Goal: Information Seeking & Learning: Learn about a topic

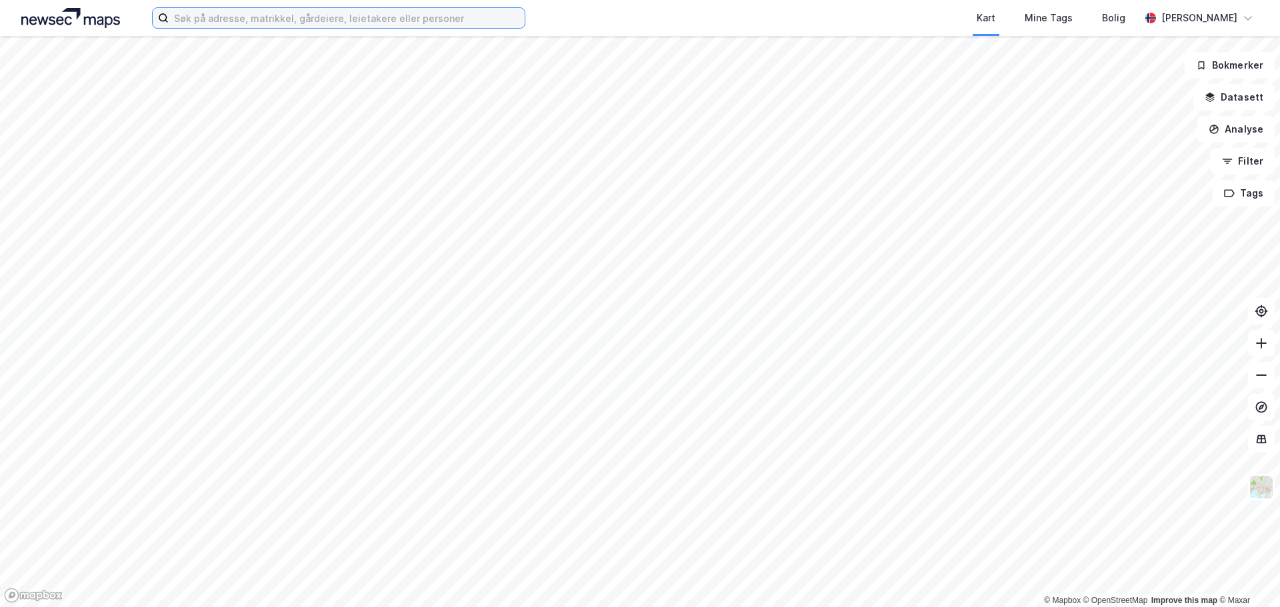
click at [271, 19] on input at bounding box center [347, 18] width 356 height 20
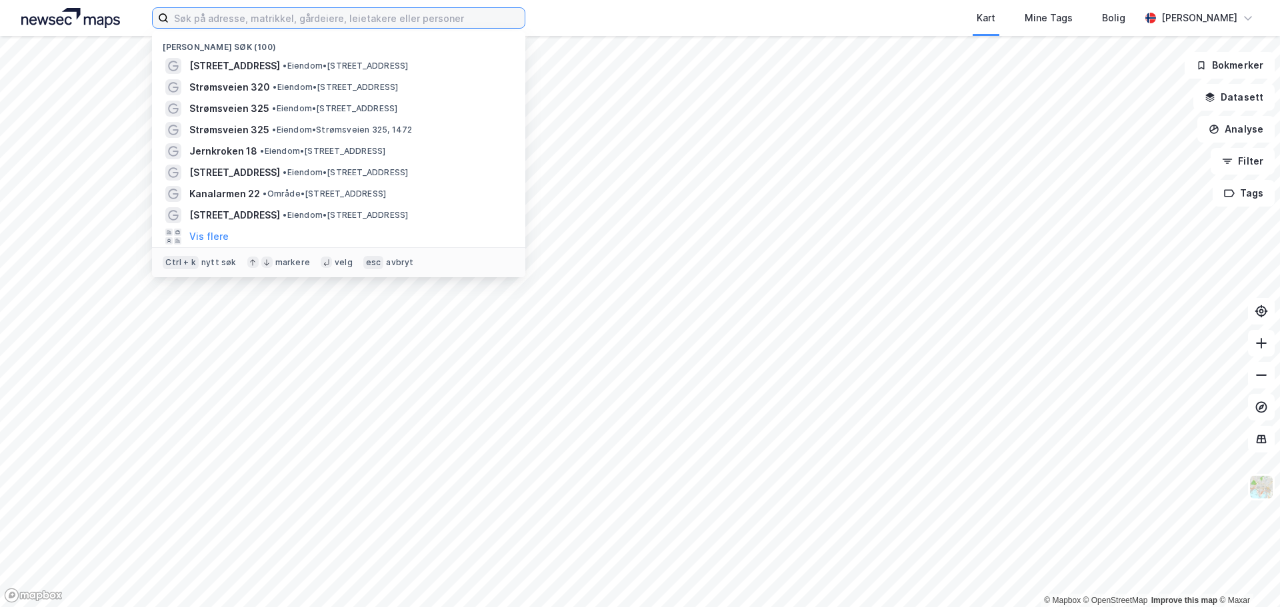
paste input "[STREET_ADDRESS]"
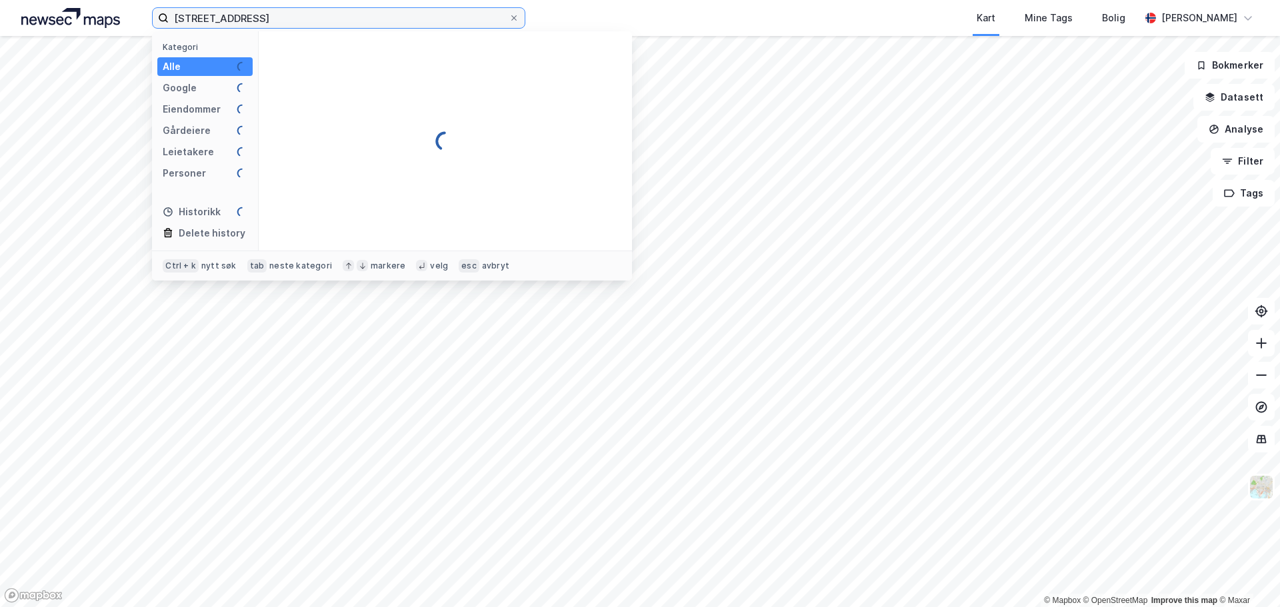
type input "[STREET_ADDRESS]"
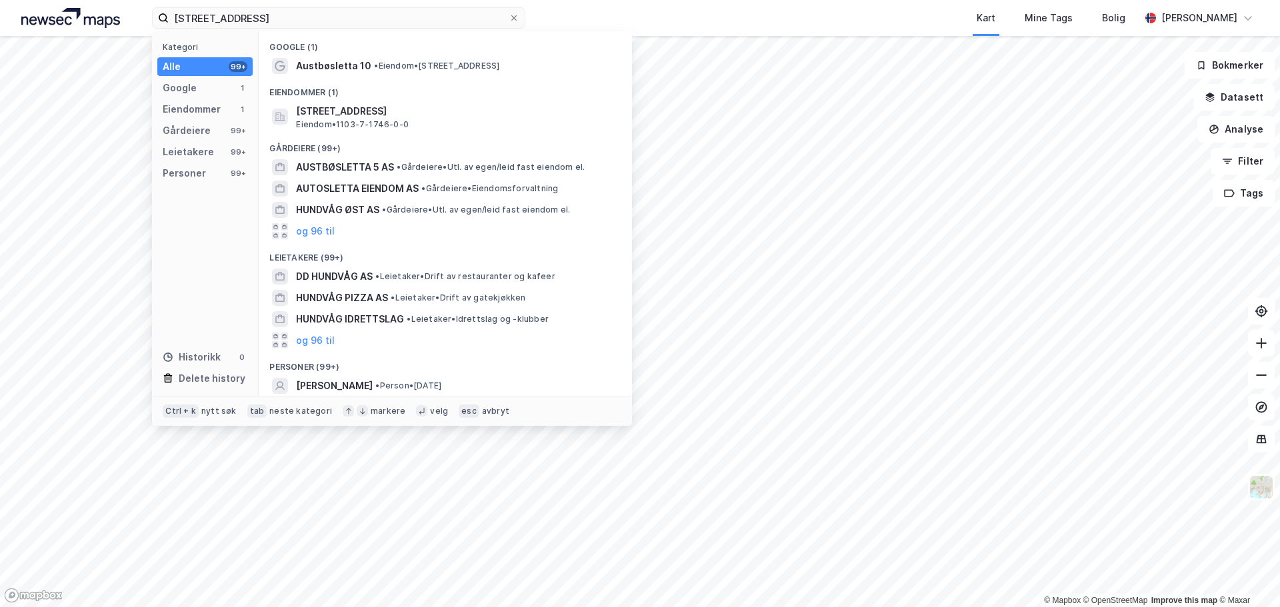
click at [369, 77] on div "Eiendommer (1)" at bounding box center [445, 89] width 373 height 24
click at [374, 66] on span "•" at bounding box center [376, 66] width 4 height 10
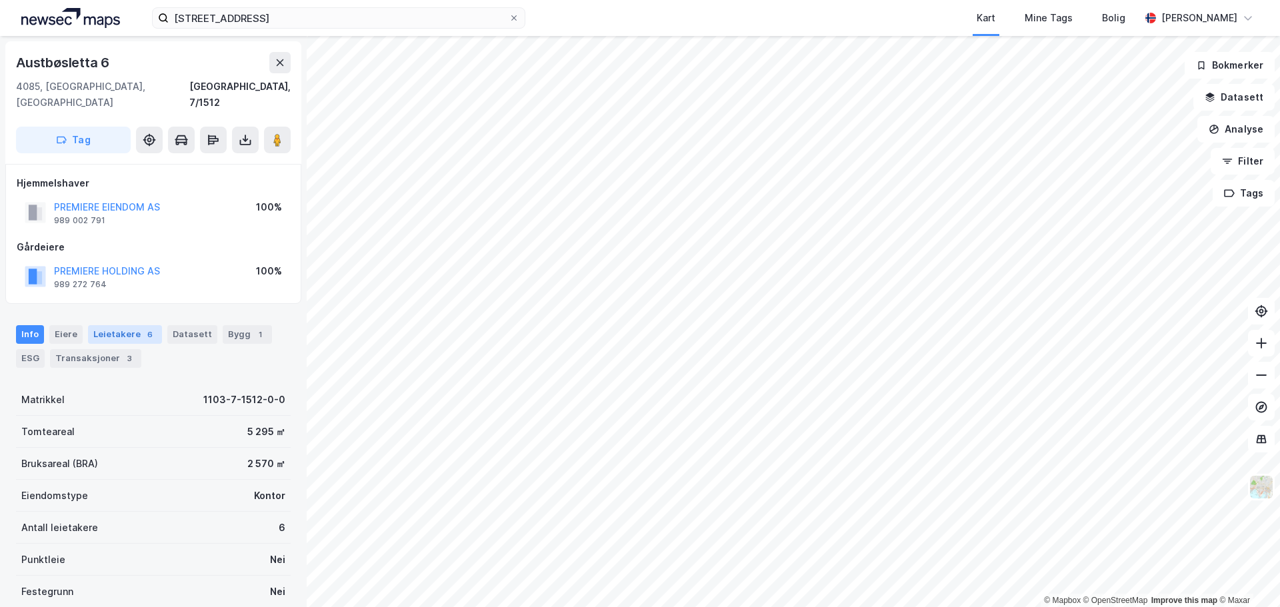
click at [112, 325] on div "Leietakere 6" at bounding box center [125, 334] width 74 height 19
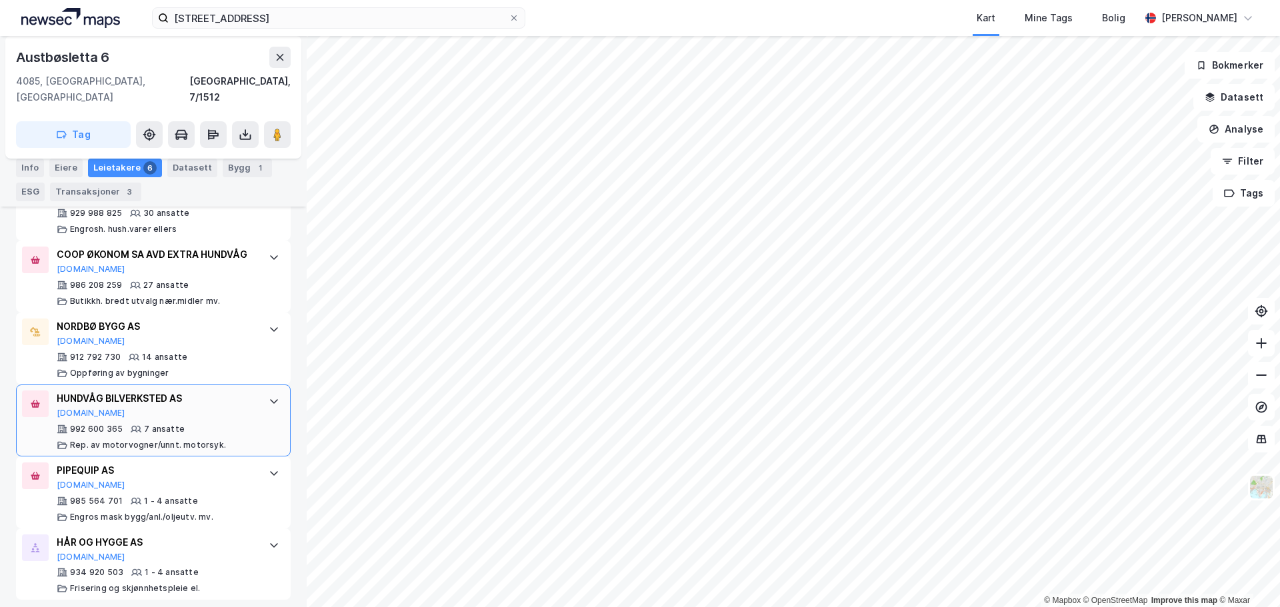
scroll to position [465, 0]
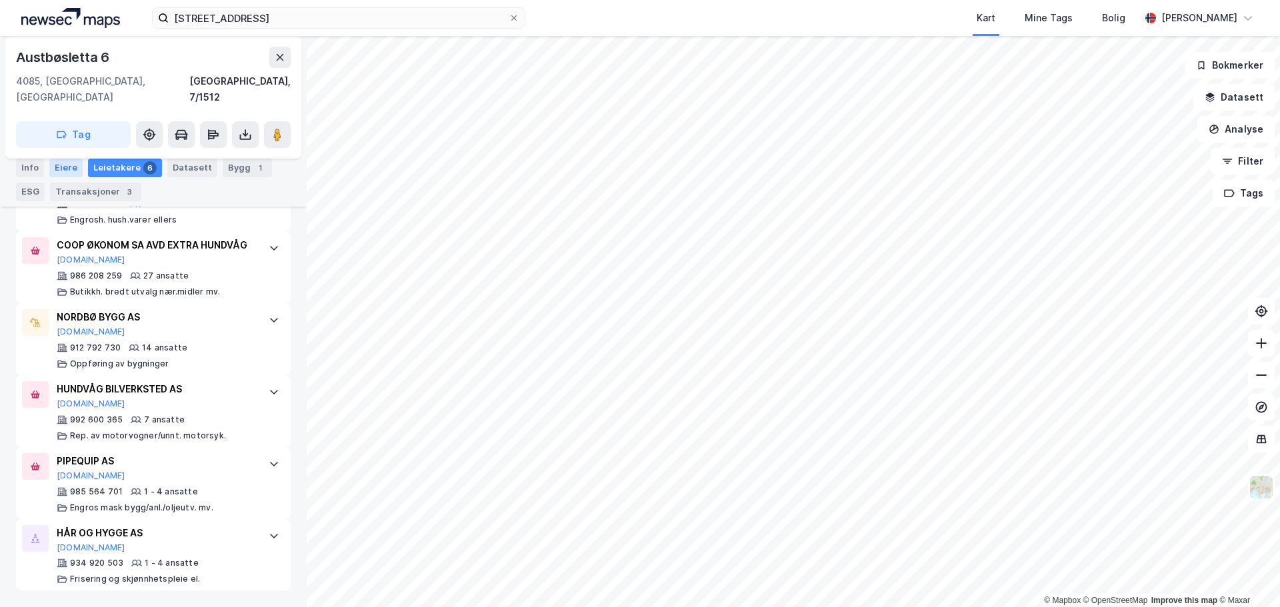
click at [76, 171] on div "Eiere" at bounding box center [65, 168] width 33 height 19
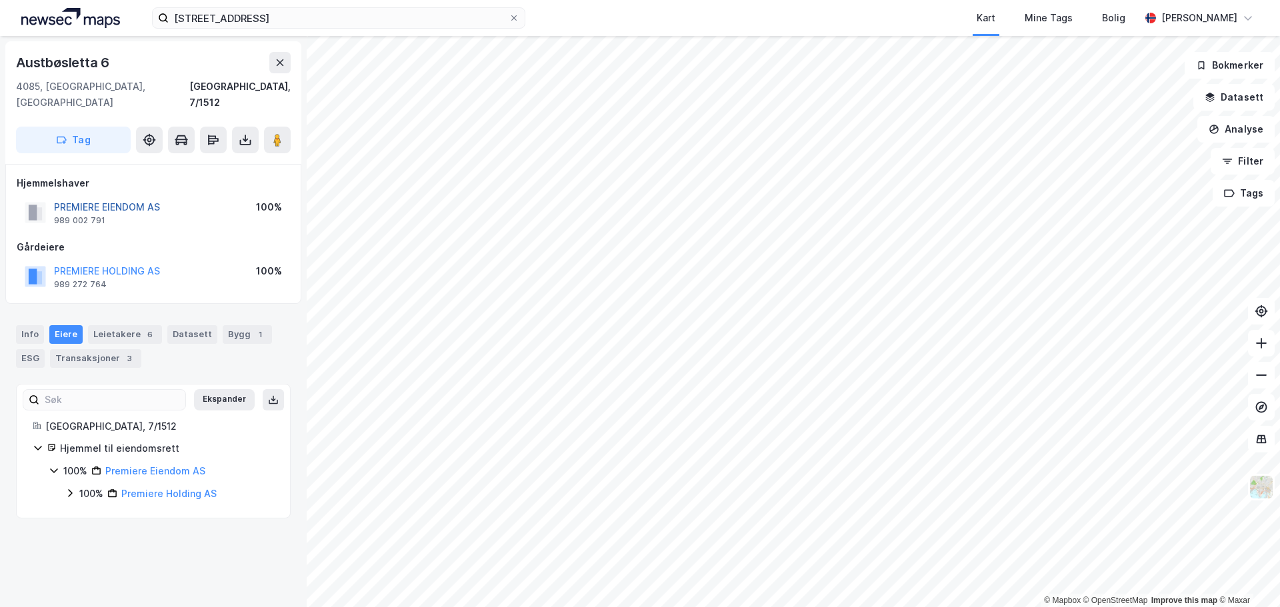
click at [0, 0] on button "PREMIERE EIENDOM AS" at bounding box center [0, 0] width 0 height 0
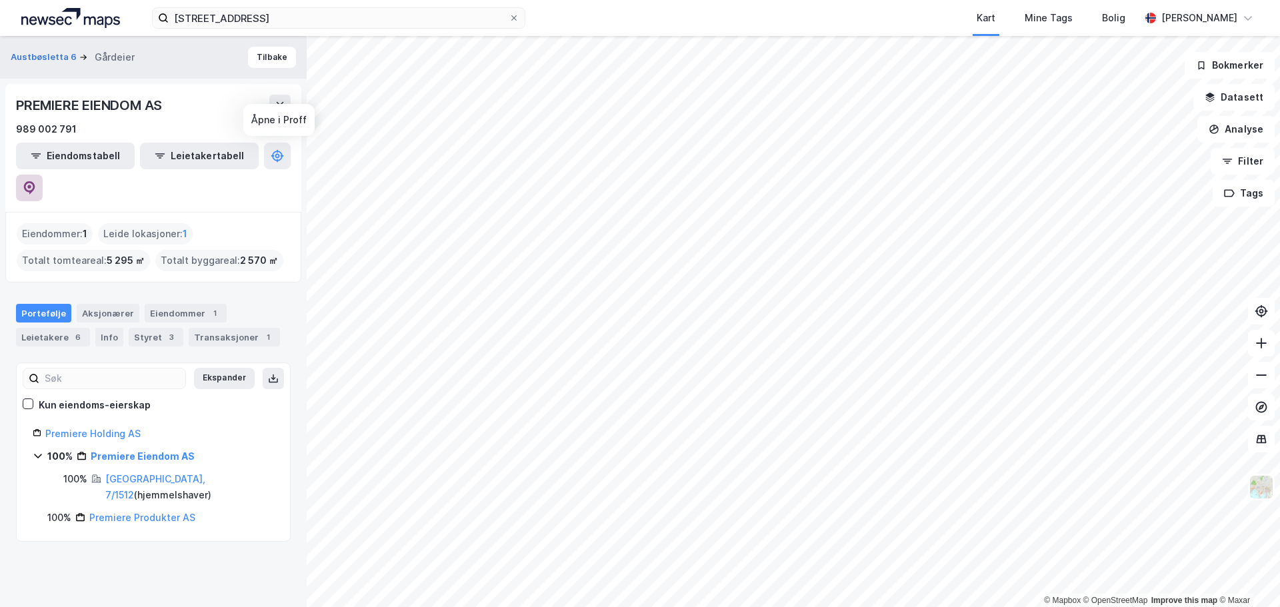
click at [36, 181] on icon at bounding box center [29, 187] width 13 height 13
click at [369, 11] on input "[STREET_ADDRESS]" at bounding box center [339, 18] width 340 height 20
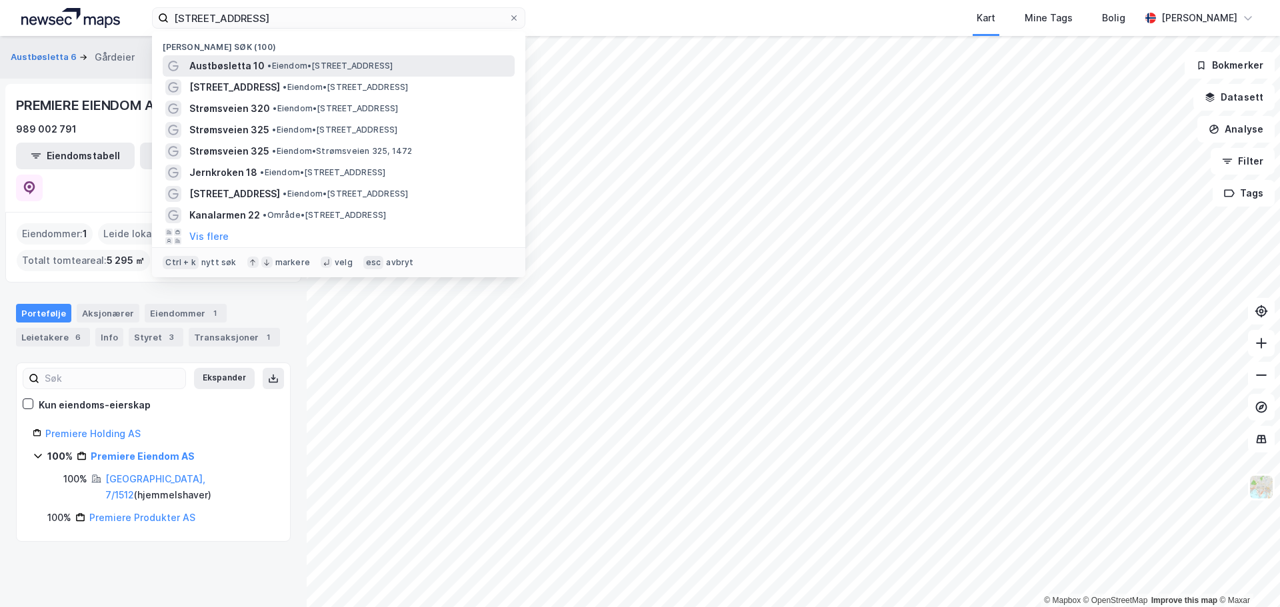
click at [260, 67] on span "Austbøsletta 10" at bounding box center [226, 66] width 75 height 16
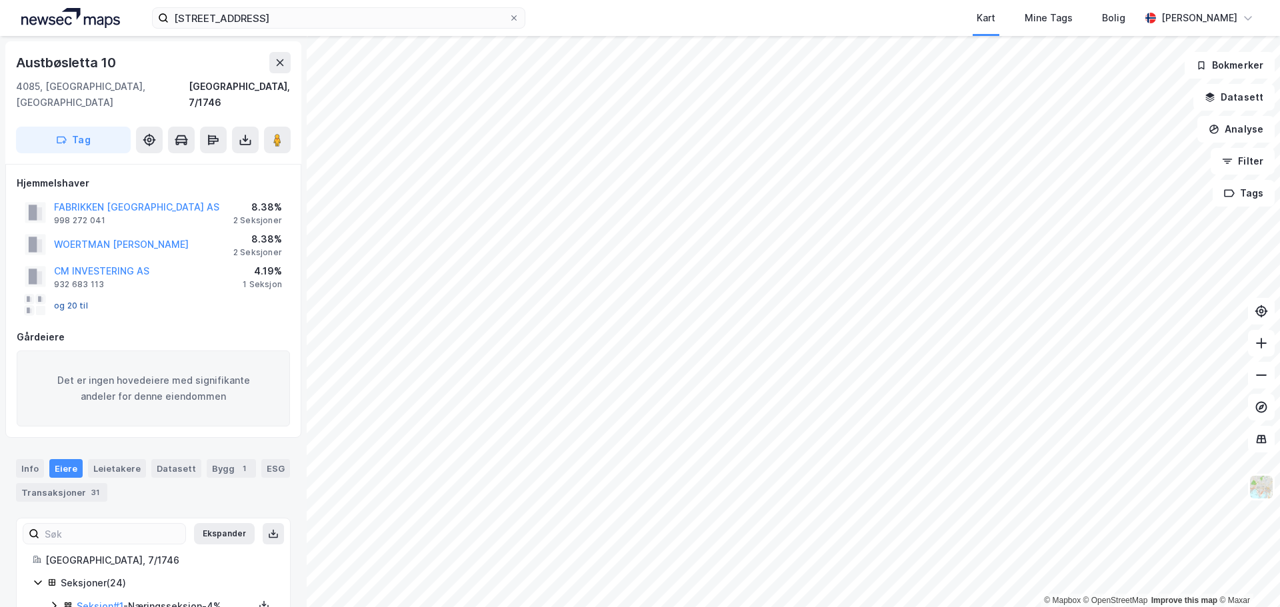
click at [0, 0] on button "og 20 til" at bounding box center [0, 0] width 0 height 0
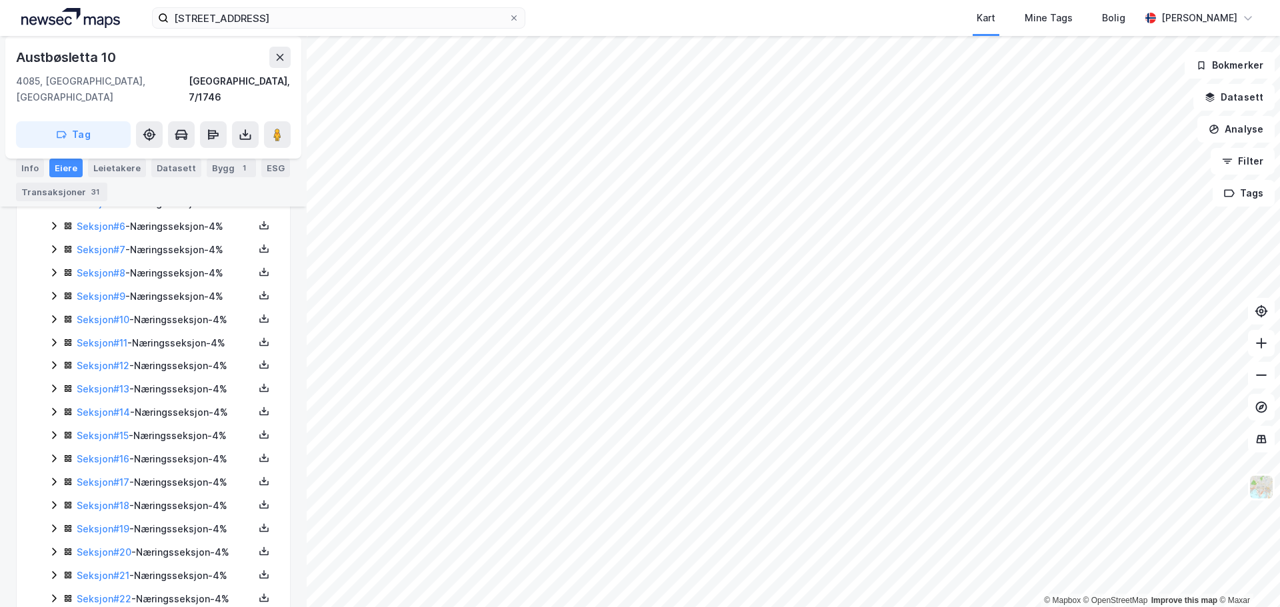
scroll to position [561, 0]
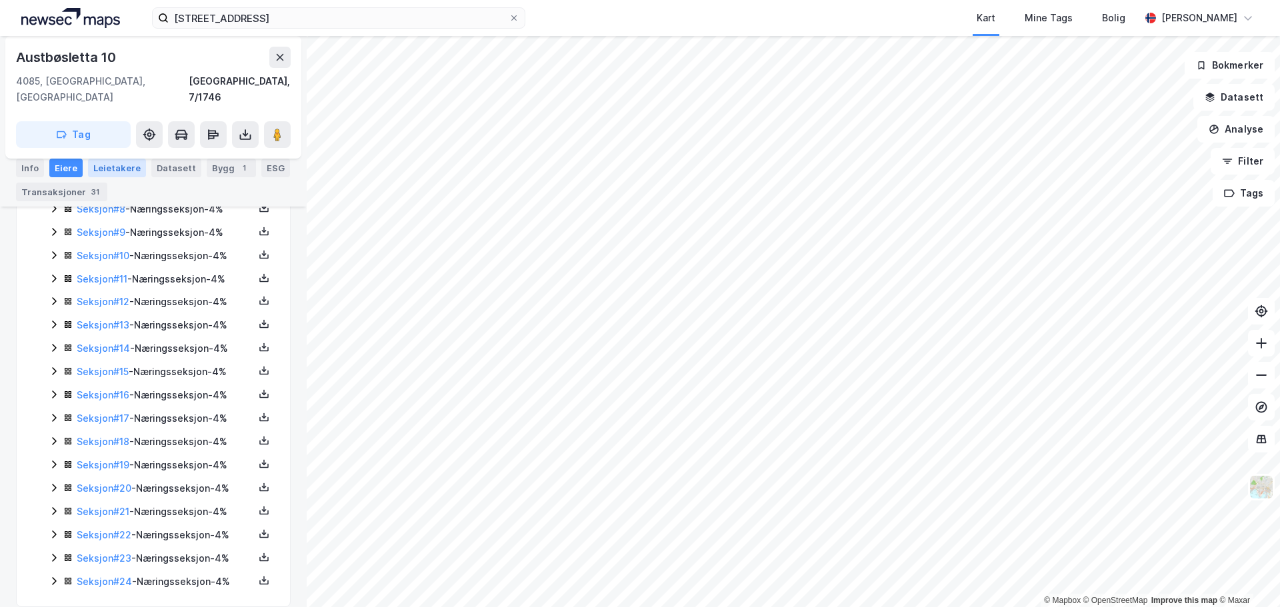
click at [100, 169] on div "Leietakere" at bounding box center [117, 168] width 58 height 19
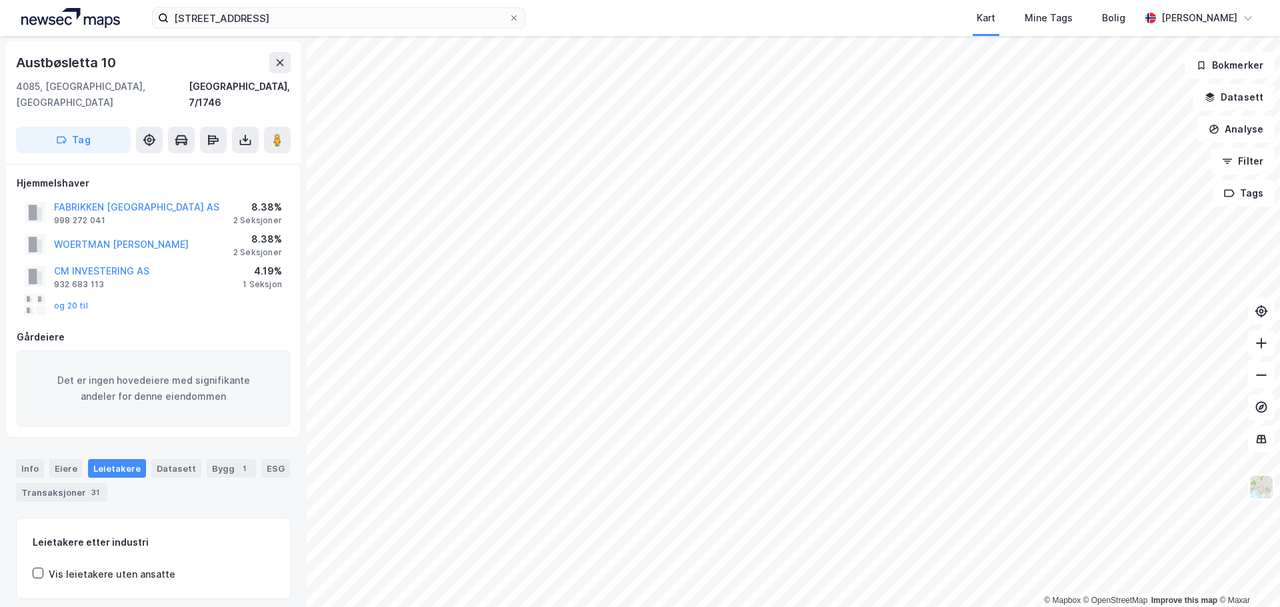
click at [77, 295] on div "og 20 til" at bounding box center [56, 305] width 63 height 21
click at [0, 0] on button "og 20 til" at bounding box center [0, 0] width 0 height 0
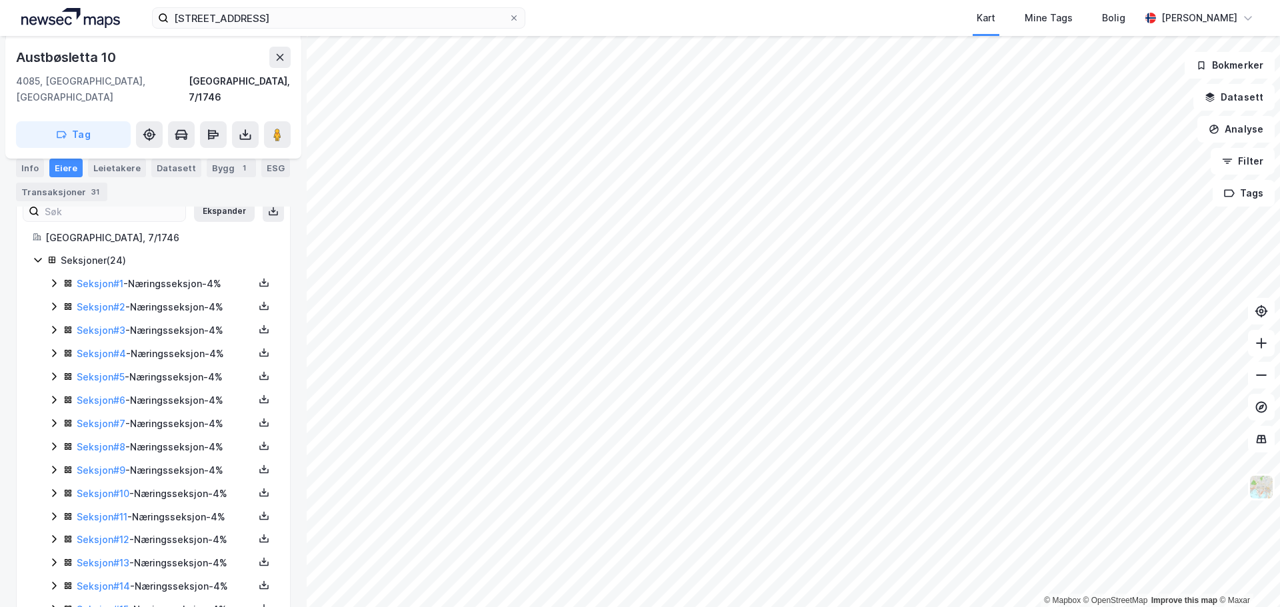
scroll to position [94, 0]
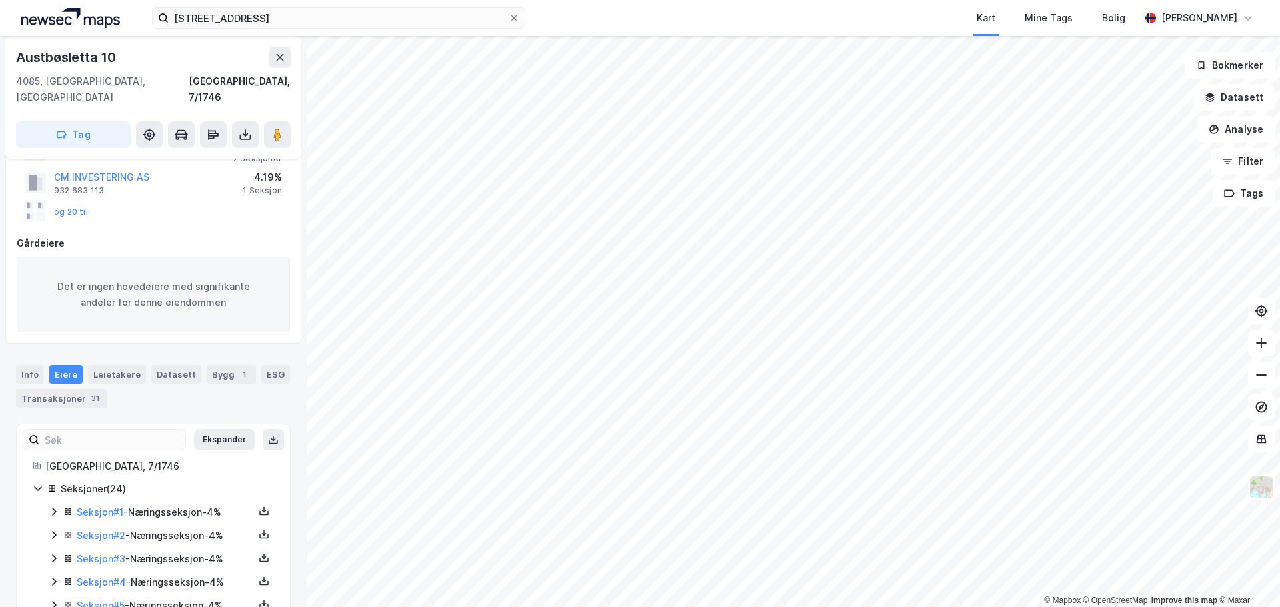
click at [53, 507] on icon at bounding box center [54, 512] width 11 height 11
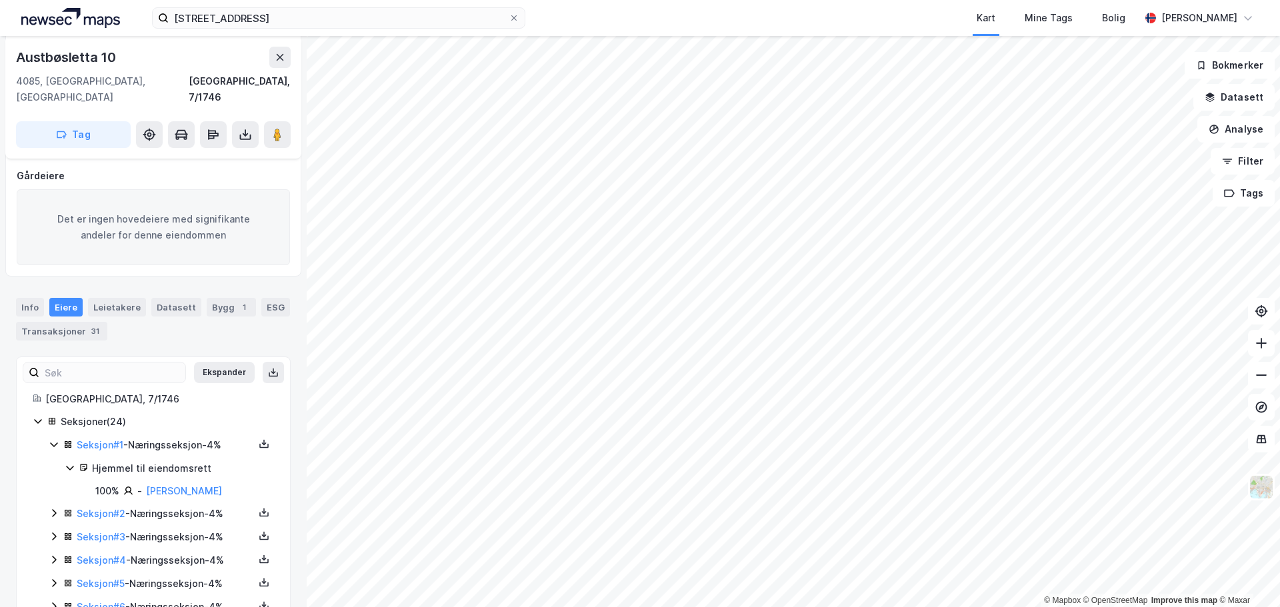
scroll to position [227, 0]
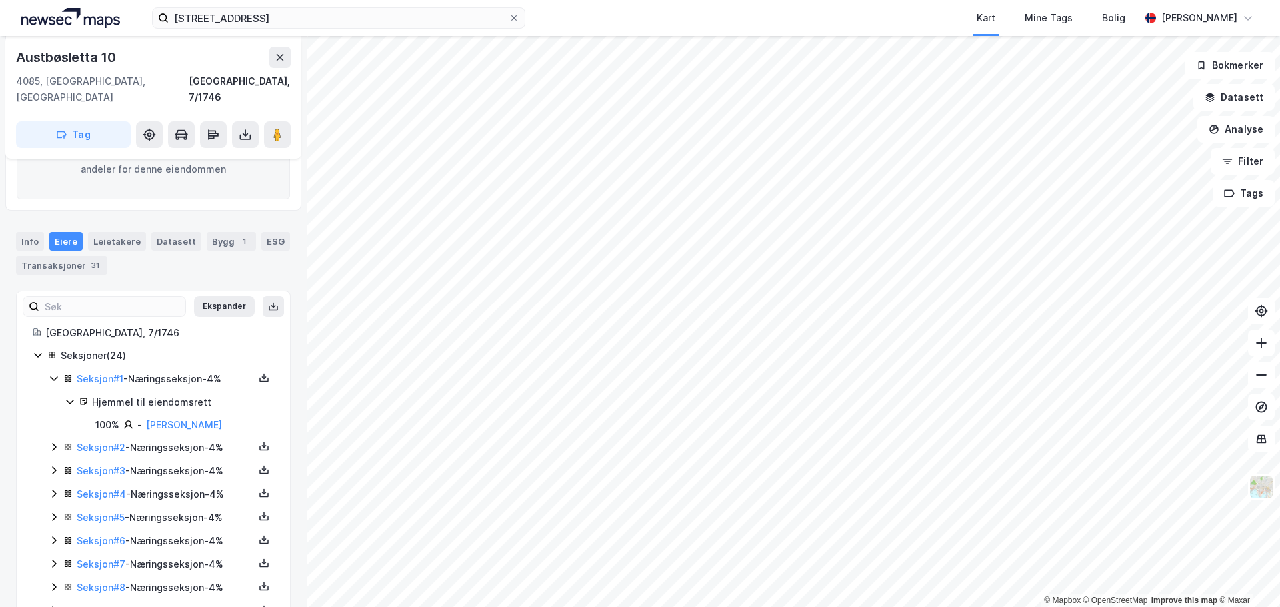
click at [53, 442] on icon at bounding box center [54, 447] width 11 height 11
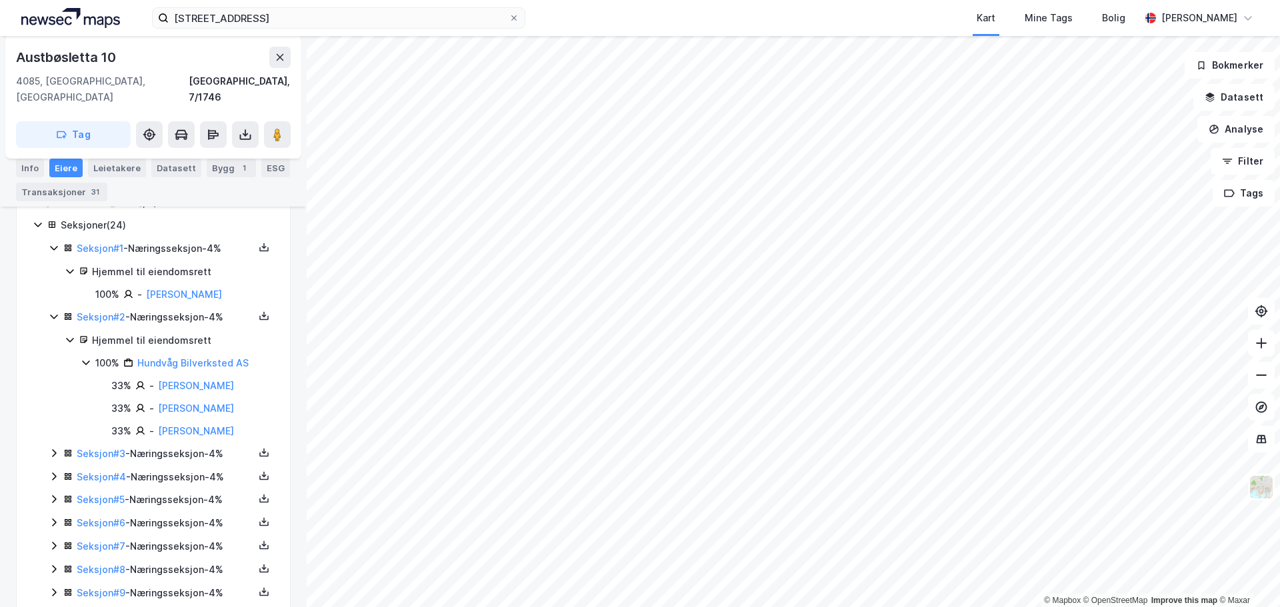
scroll to position [361, 0]
click at [53, 456] on icon at bounding box center [54, 450] width 11 height 11
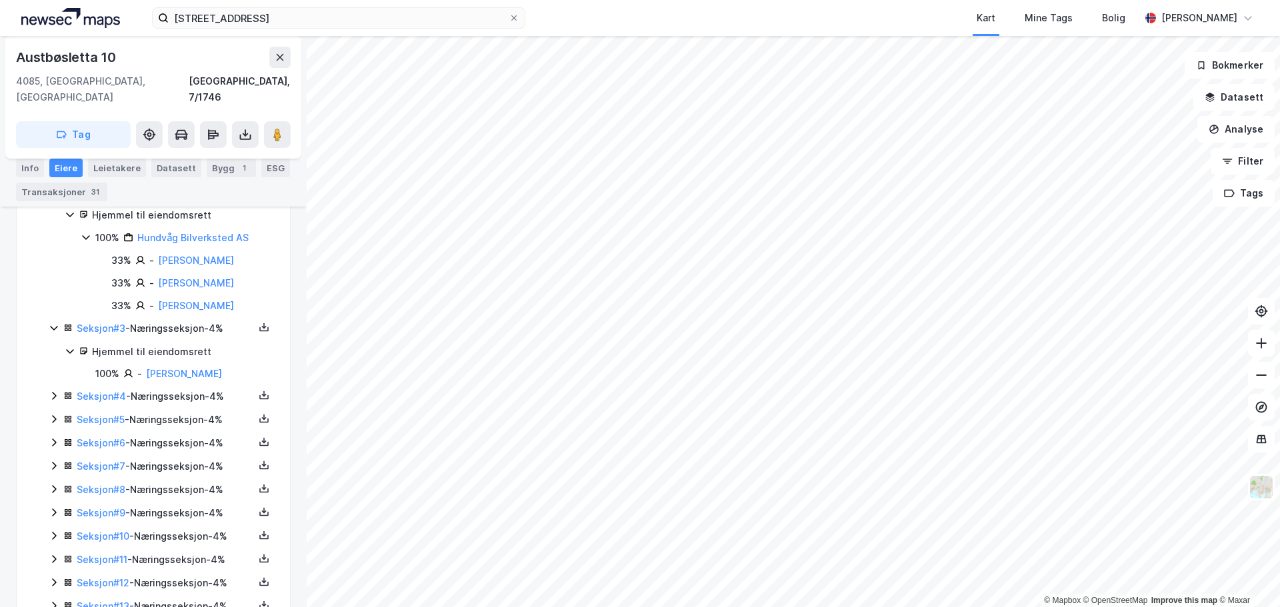
scroll to position [494, 0]
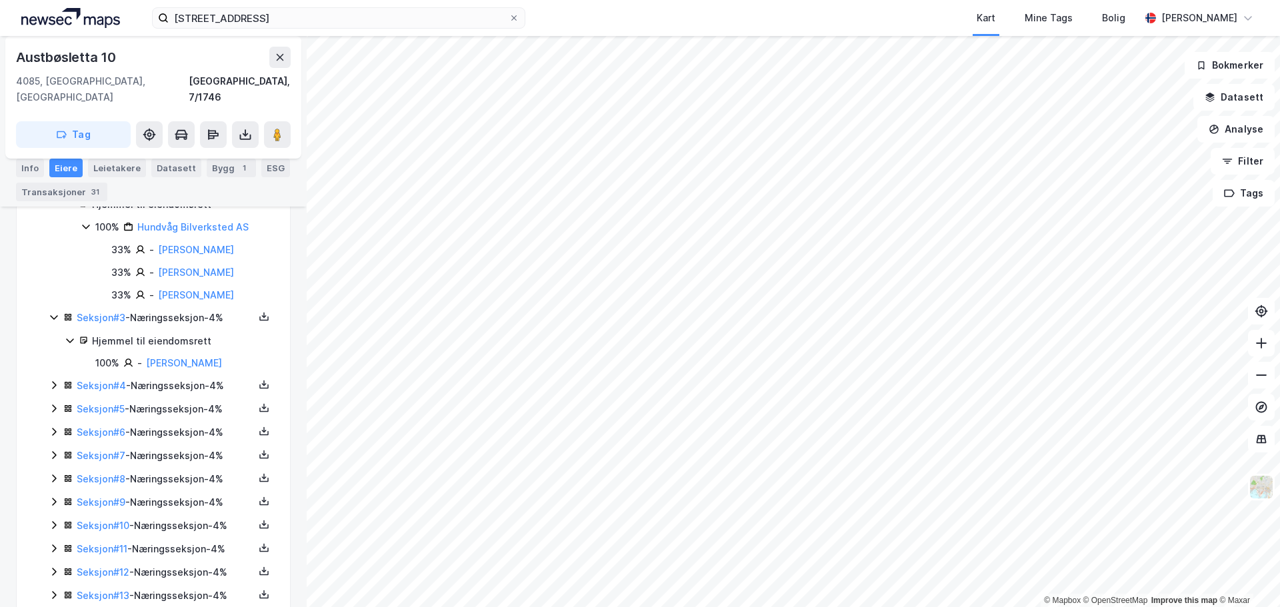
click at [56, 391] on icon at bounding box center [54, 385] width 11 height 11
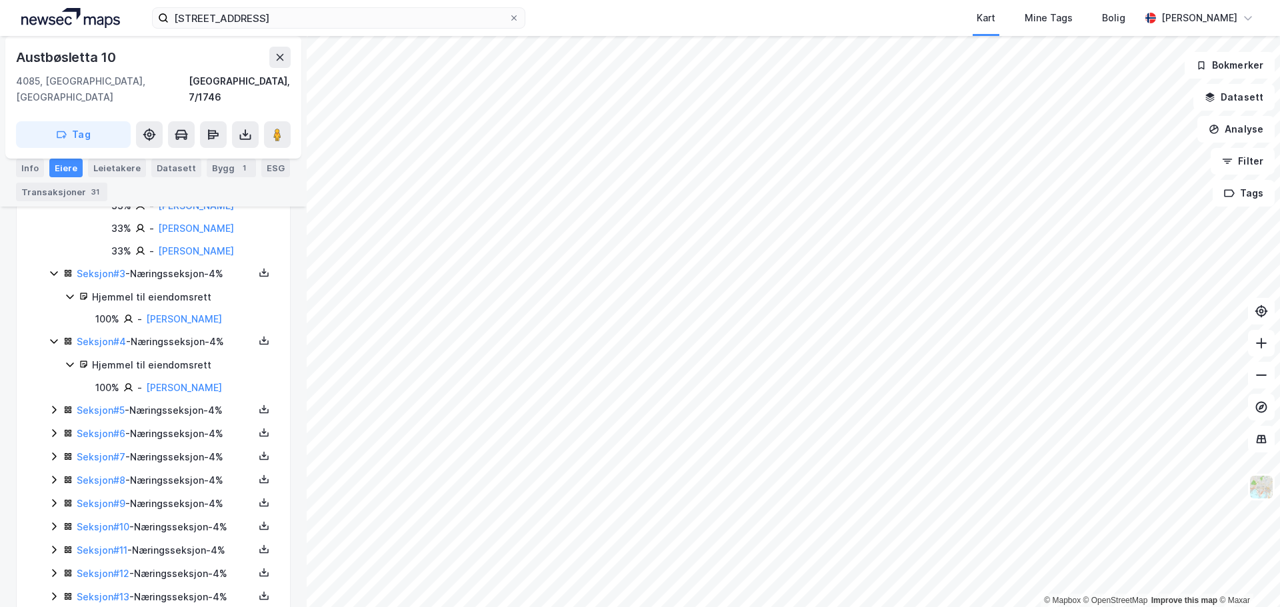
scroll to position [561, 0]
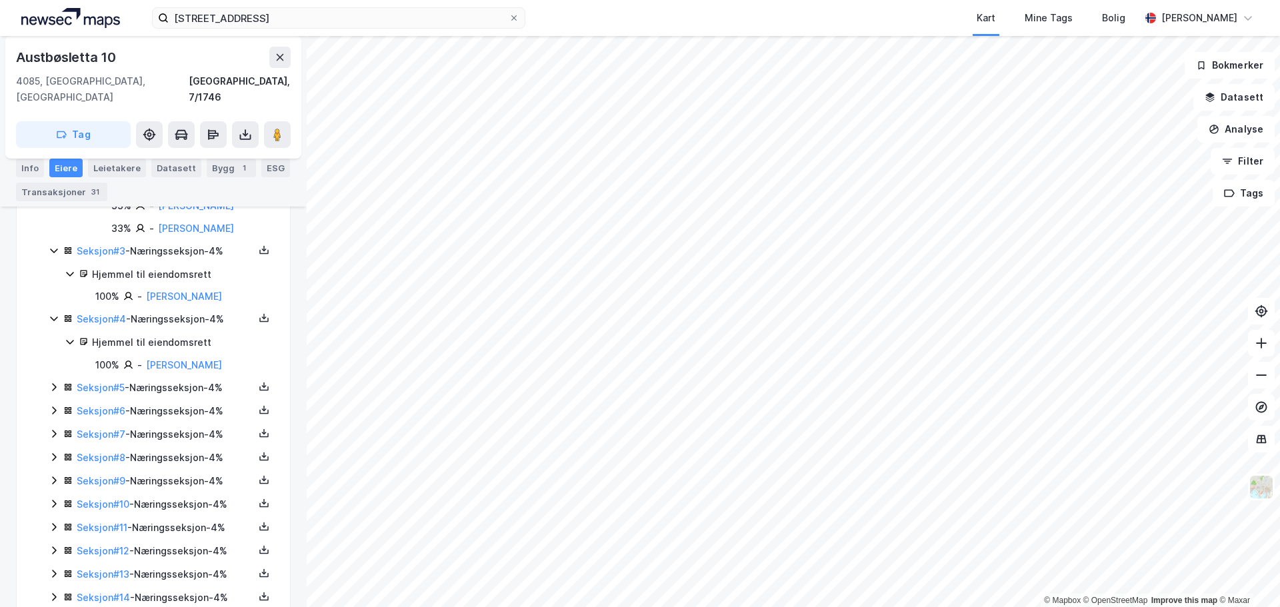
click at [52, 393] on icon at bounding box center [54, 387] width 11 height 11
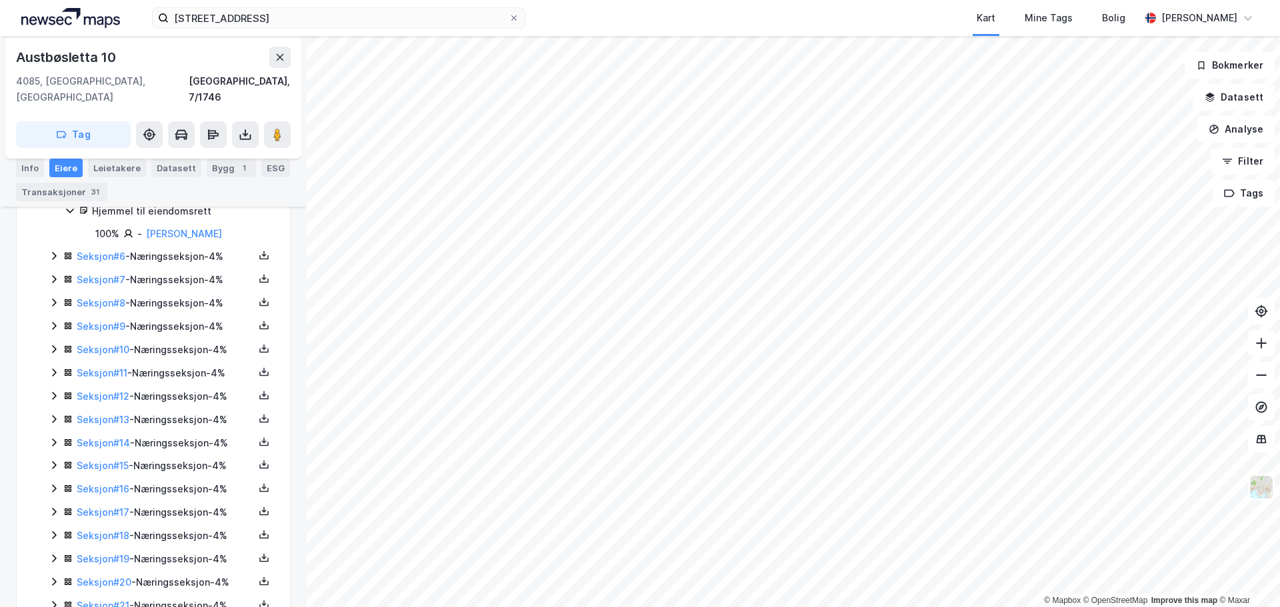
click at [52, 261] on icon at bounding box center [54, 256] width 11 height 11
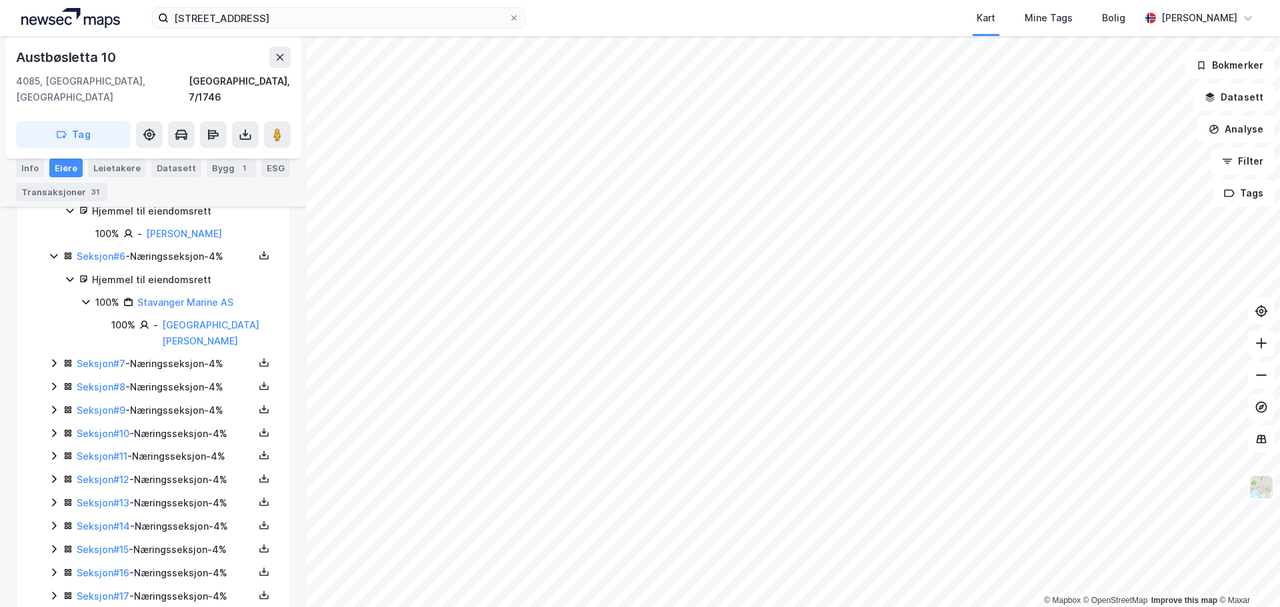
click at [53, 367] on icon at bounding box center [54, 363] width 4 height 8
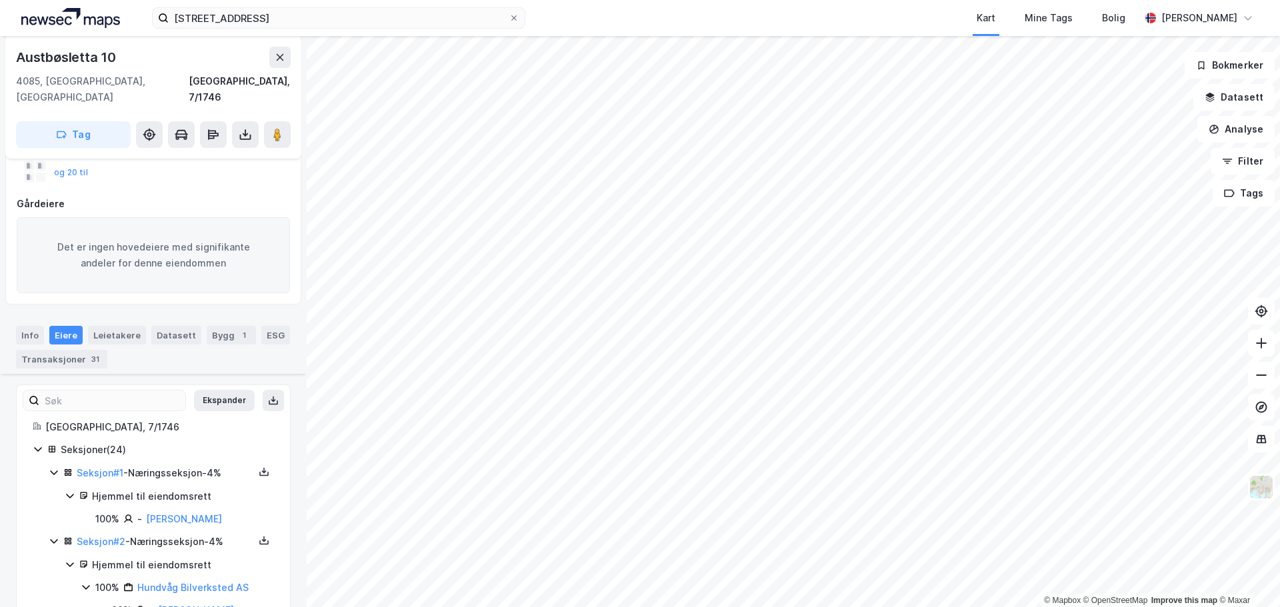
scroll to position [0, 0]
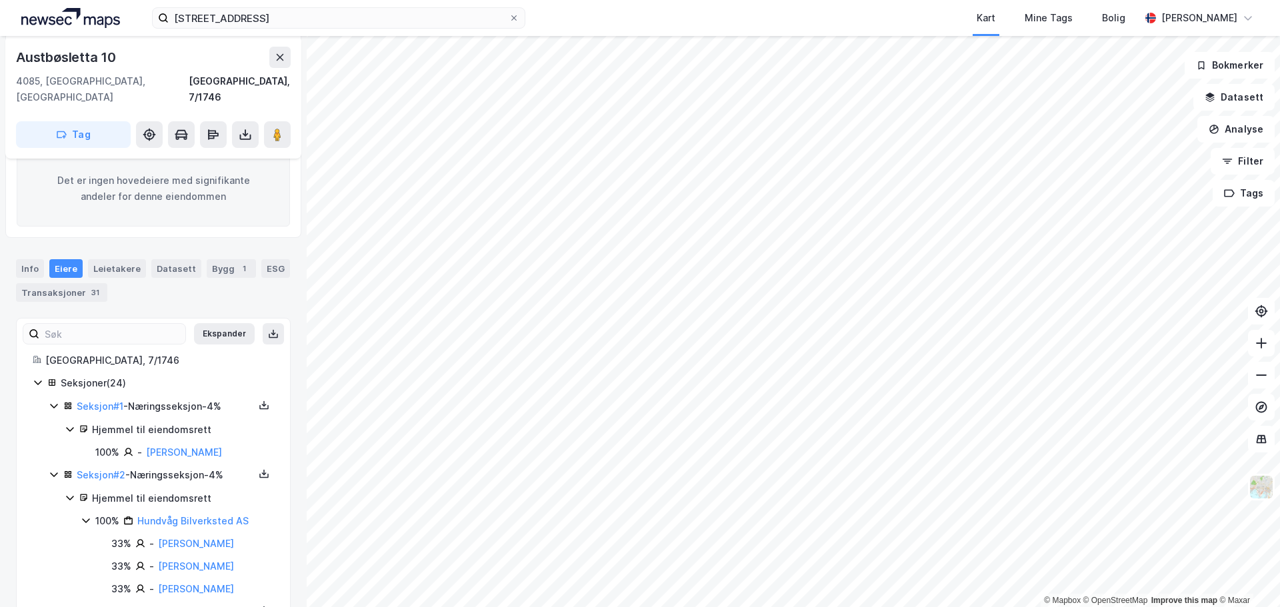
click at [33, 377] on icon at bounding box center [38, 382] width 11 height 11
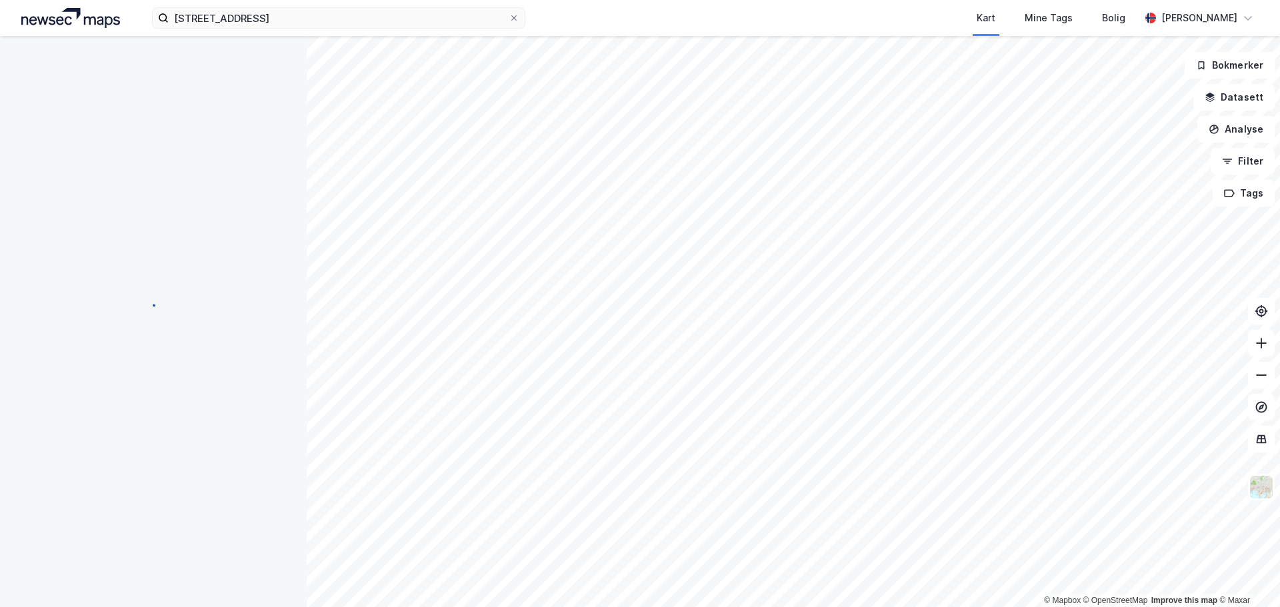
scroll to position [1, 0]
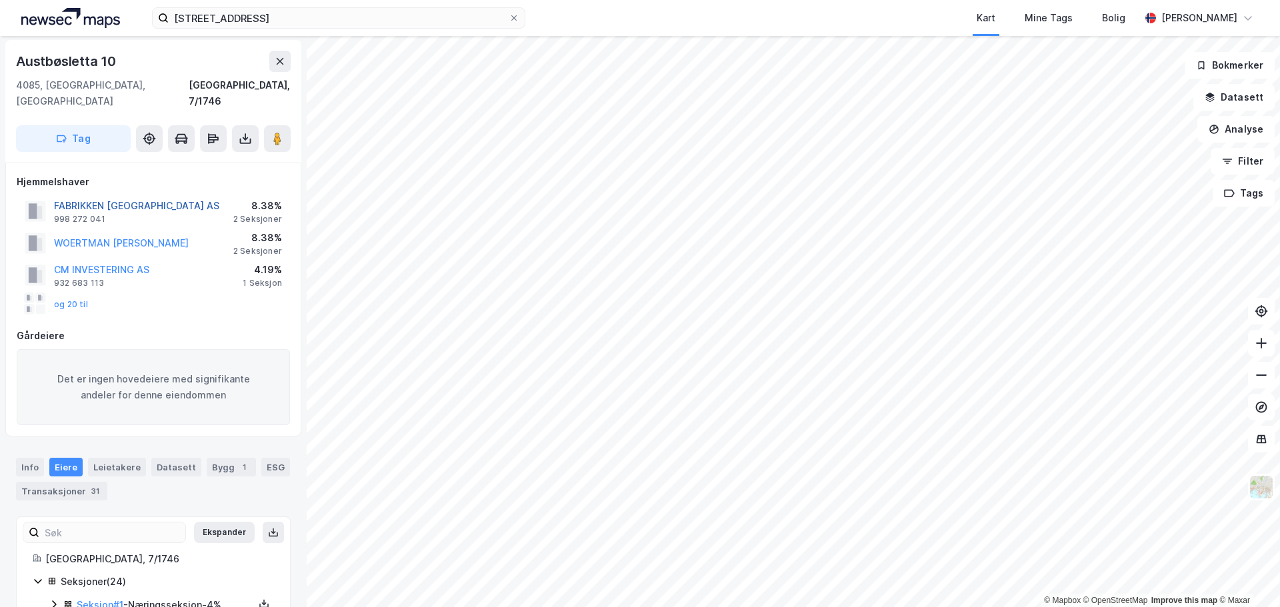
click at [125, 198] on div "FABRIKKEN [GEOGRAPHIC_DATA] AS" at bounding box center [136, 206] width 165 height 16
click at [0, 0] on button "FABRIKKEN [GEOGRAPHIC_DATA] AS" at bounding box center [0, 0] width 0 height 0
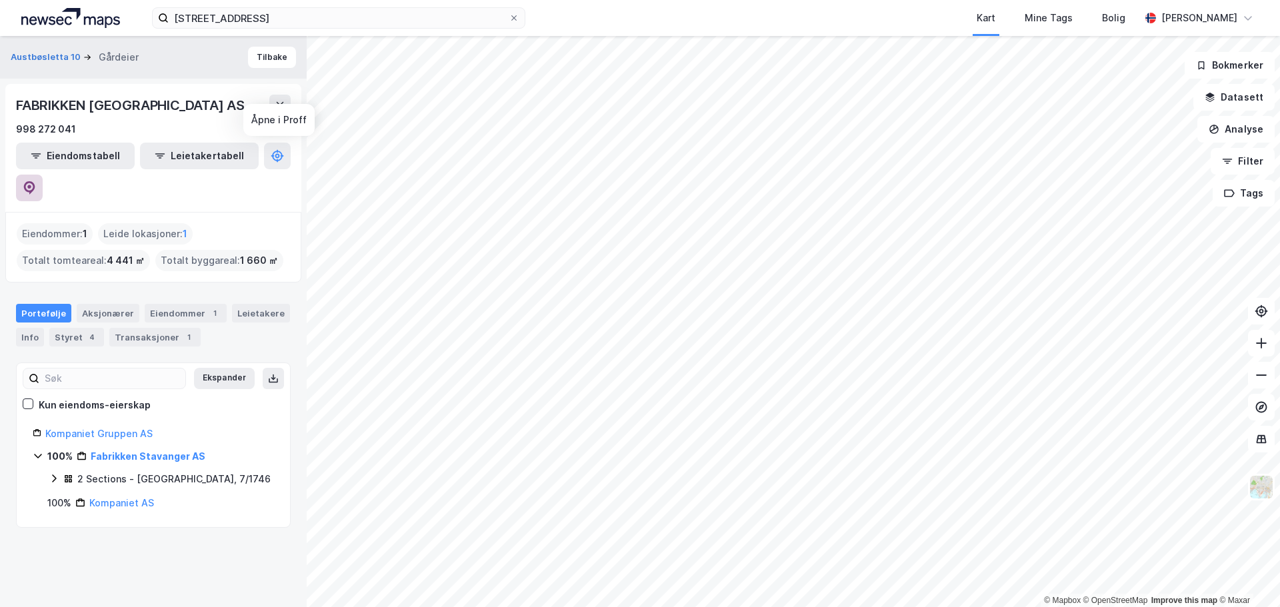
click at [36, 181] on icon at bounding box center [29, 187] width 13 height 13
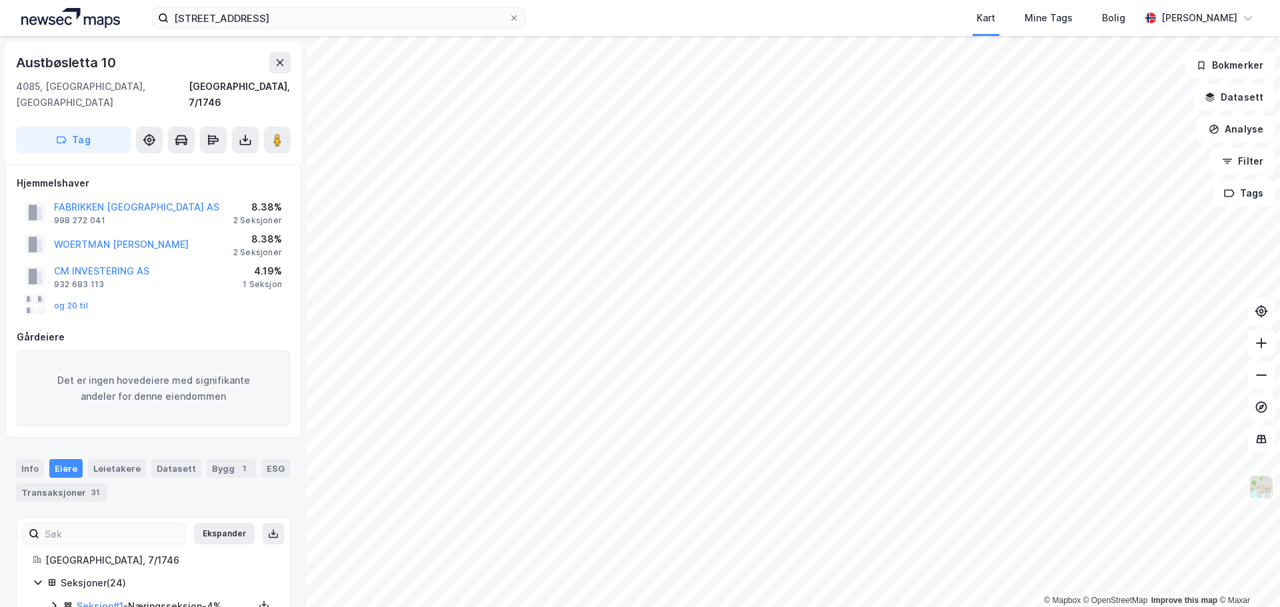
click at [31, 443] on div "Info [PERSON_NAME] Datasett Bygg 1 ESG Transaksjoner 31" at bounding box center [153, 475] width 307 height 64
click at [25, 459] on div "Info" at bounding box center [30, 468] width 28 height 19
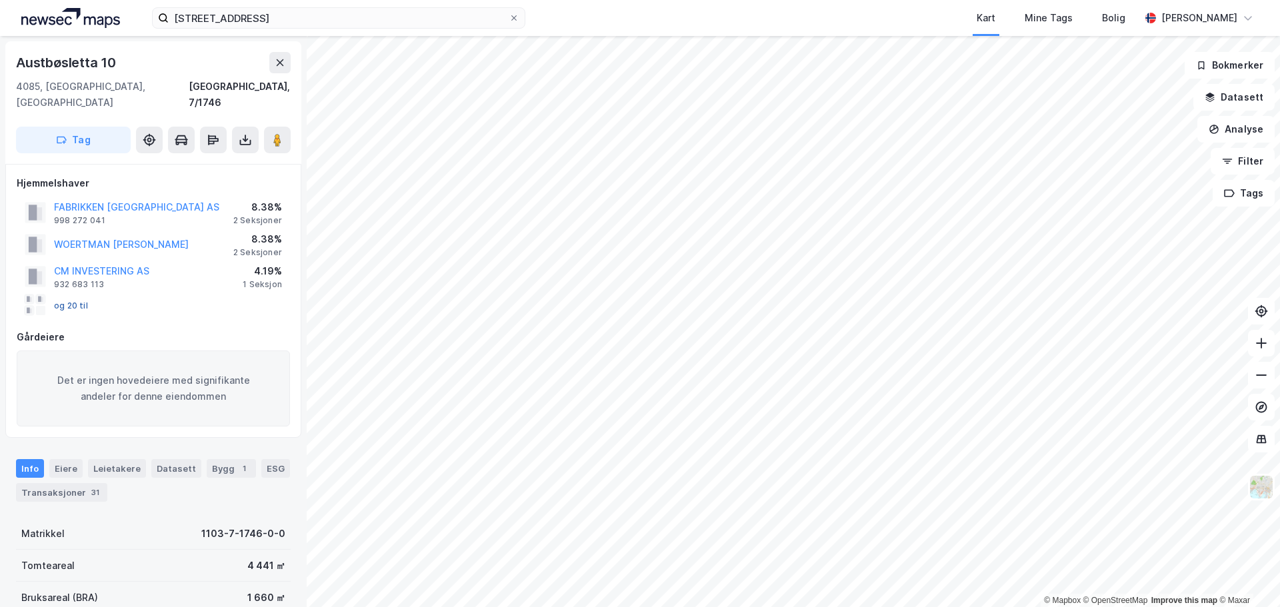
click at [0, 0] on button "og 20 til" at bounding box center [0, 0] width 0 height 0
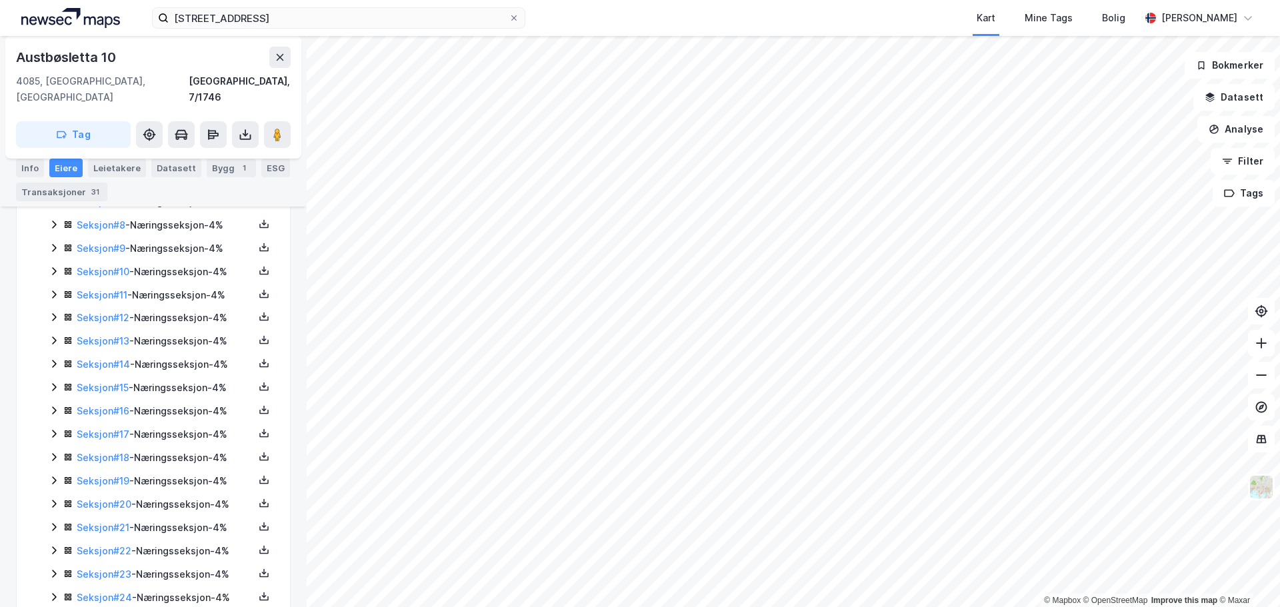
scroll to position [561, 0]
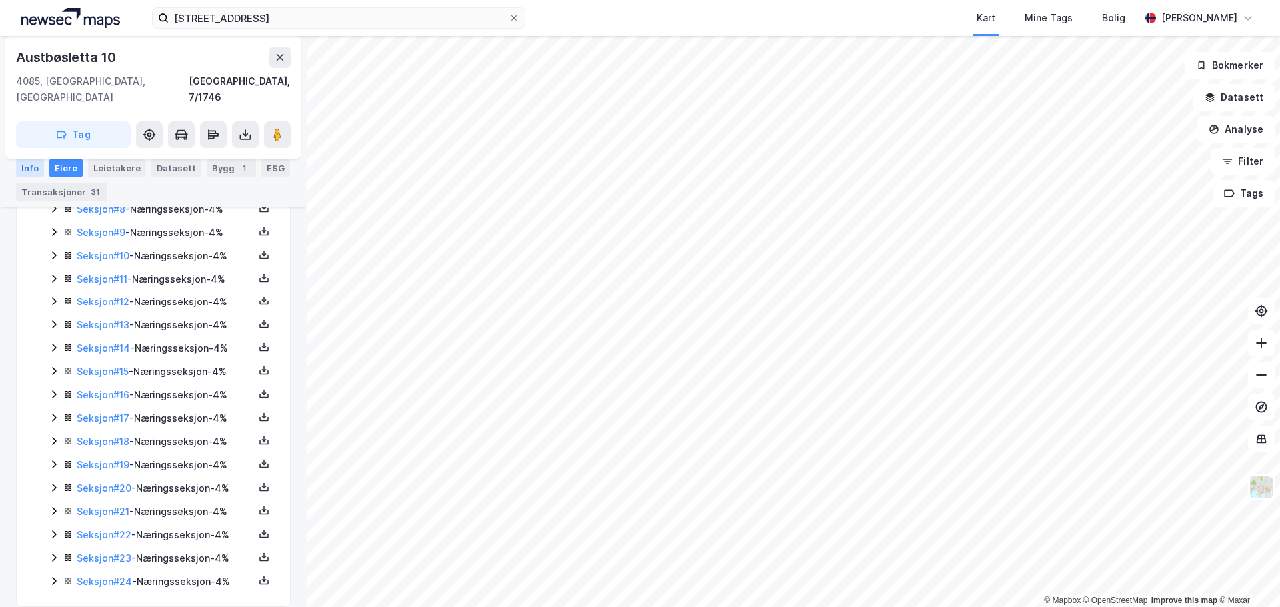
click at [21, 164] on div "Info" at bounding box center [30, 168] width 28 height 19
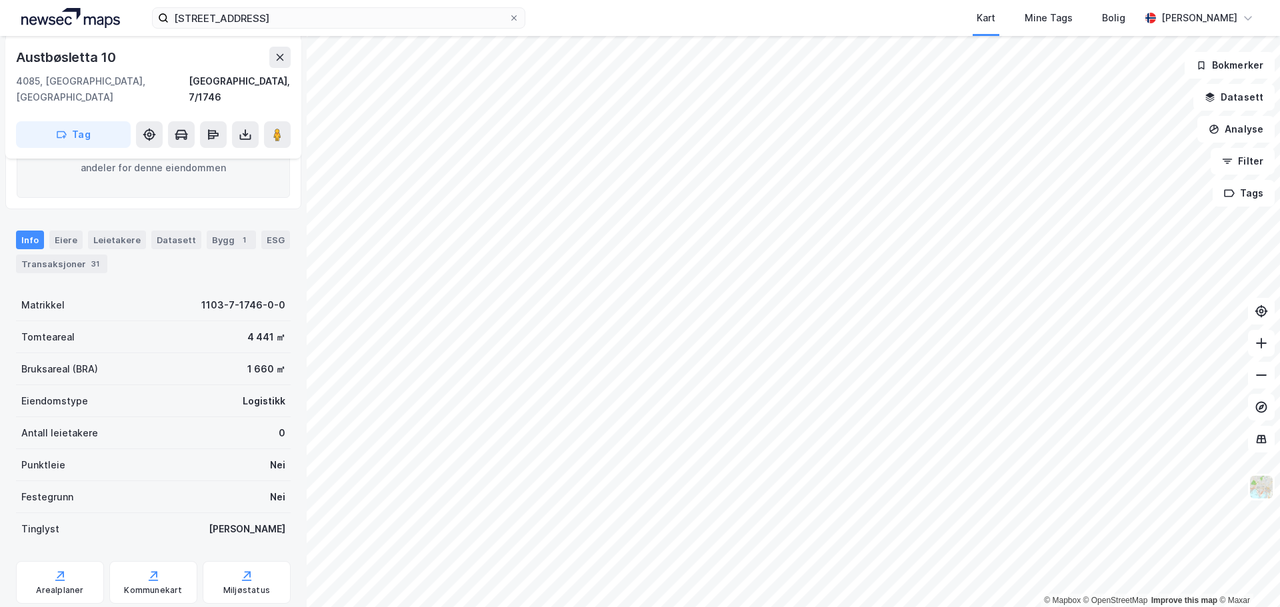
scroll to position [227, 0]
drag, startPoint x: 131, startPoint y: 57, endPoint x: -37, endPoint y: 74, distance: 169.5
click at [0, 74] on html "[STREET_ADDRESS] Mine Tags Bolig [PERSON_NAME] © Mapbox © OpenStreetMap Improve…" at bounding box center [640, 303] width 1280 height 607
copy div "© Mapbox © OpenStreetMap Improve this map © [PERSON_NAME] 10"
click at [877, 0] on html "[STREET_ADDRESS] Mine Tags Bolig [PERSON_NAME] © Mapbox © OpenStreetMap Improve…" at bounding box center [640, 303] width 1280 height 607
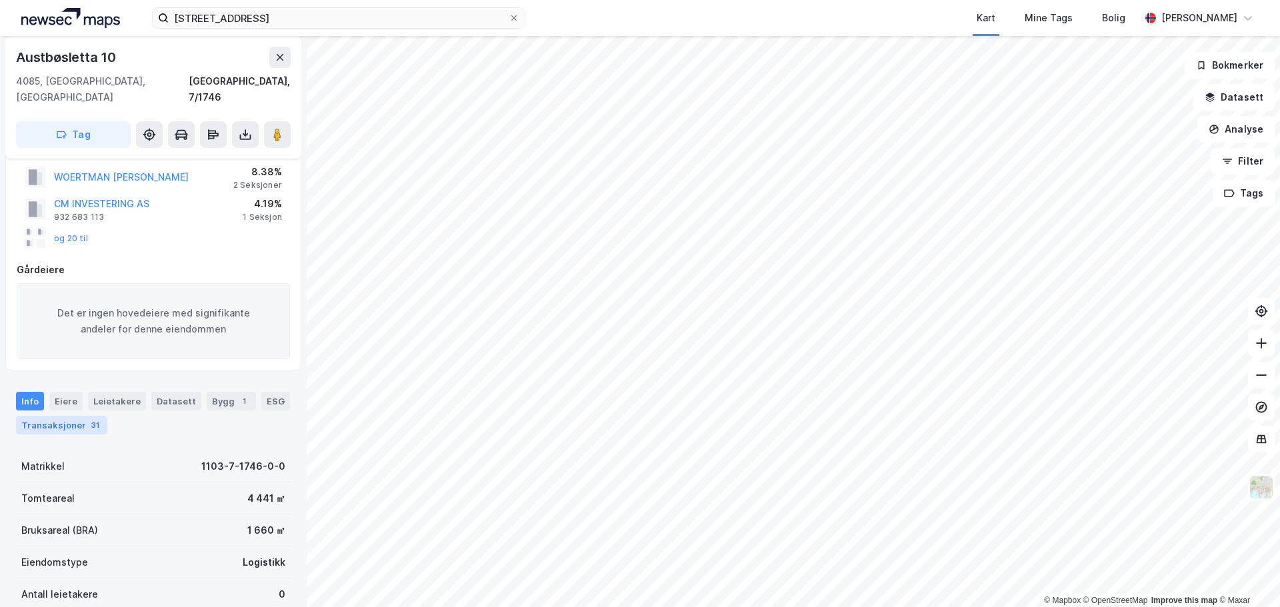
click at [95, 419] on div "31" at bounding box center [95, 425] width 13 height 13
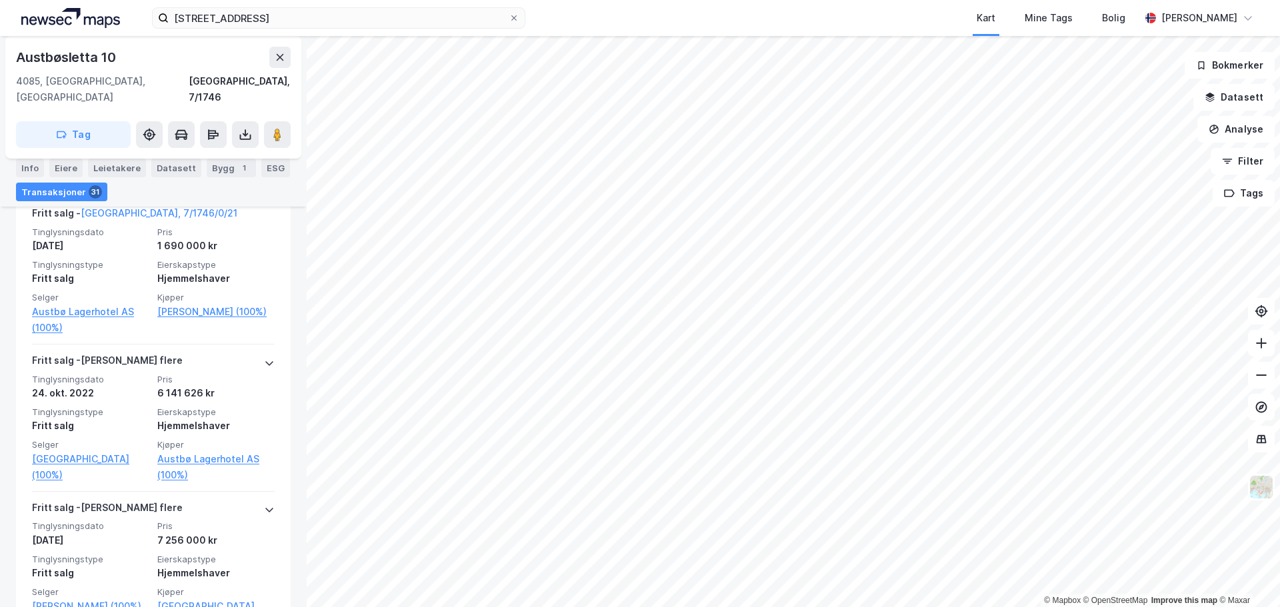
scroll to position [4759, 0]
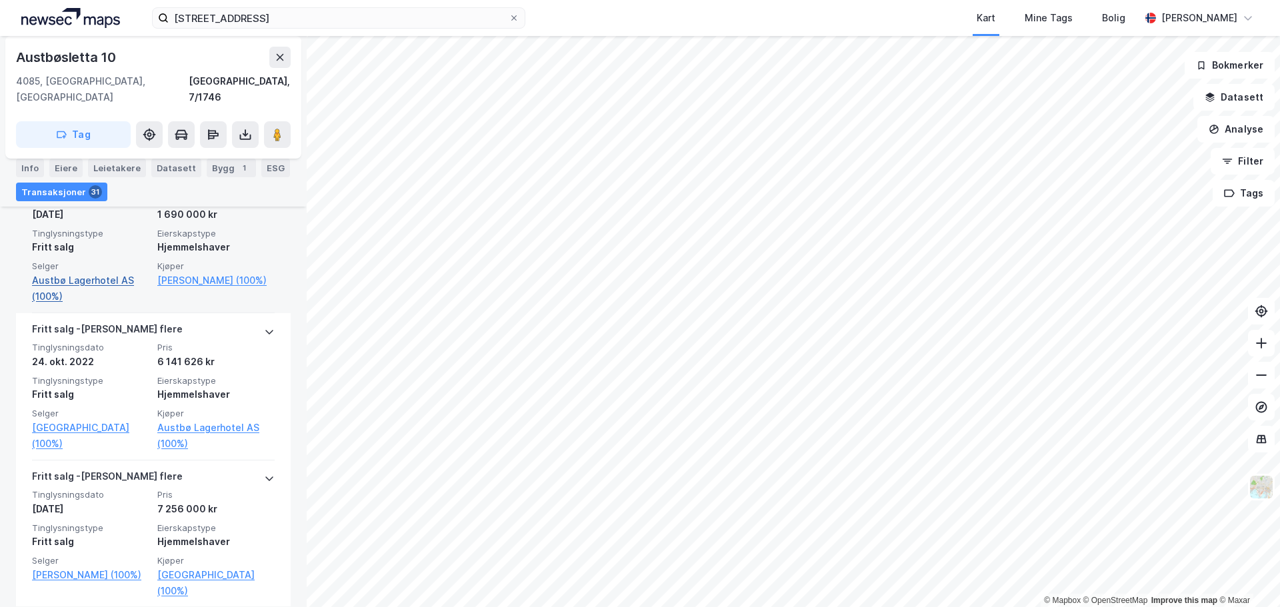
click at [78, 273] on link "Austbø Lagerhotel AS (100%)" at bounding box center [90, 289] width 117 height 32
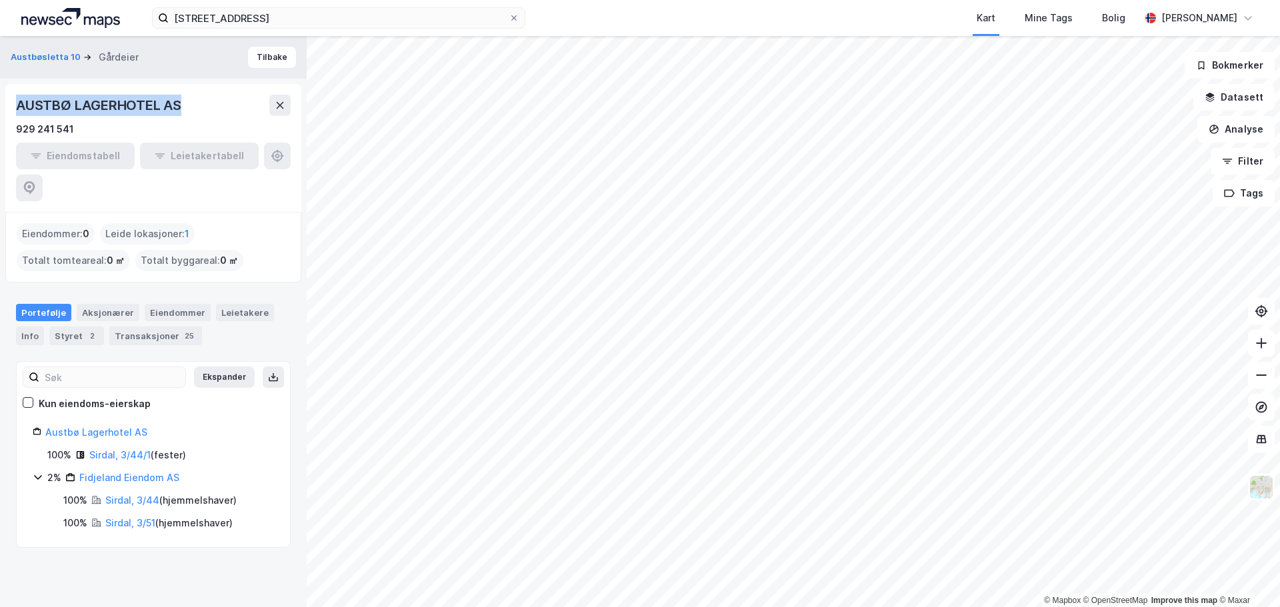
drag, startPoint x: 201, startPoint y: 101, endPoint x: 8, endPoint y: 105, distance: 192.7
click at [8, 105] on div "AUSTBØ LAGERHOTEL AS 929 241 541 Eiendomstabell Leietakertabell" at bounding box center [153, 148] width 296 height 128
copy div "AUSTBØ LAGERHOTEL AS"
